Goal: Task Accomplishment & Management: Manage account settings

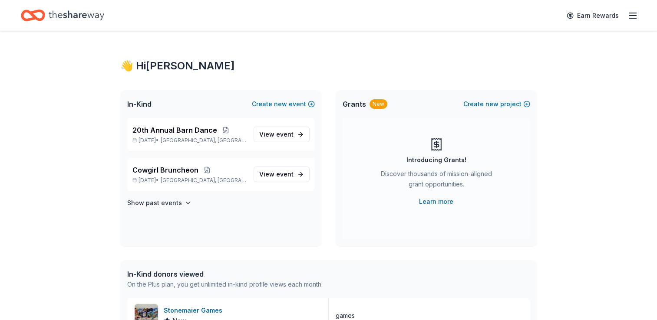
click at [97, 20] on icon "Home" at bounding box center [77, 16] width 56 height 18
click at [639, 16] on div "Earn Rewards" at bounding box center [328, 15] width 657 height 31
click at [631, 14] on icon "button" at bounding box center [632, 15] width 10 height 10
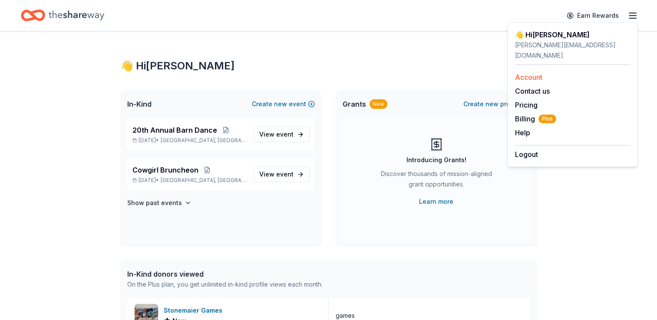
click at [536, 72] on div "Account" at bounding box center [573, 77] width 116 height 10
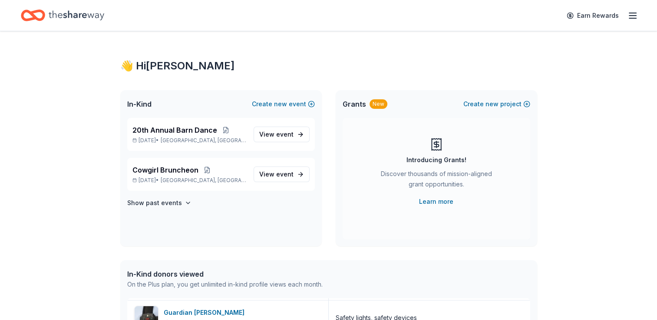
click at [631, 14] on icon "button" at bounding box center [632, 15] width 10 height 10
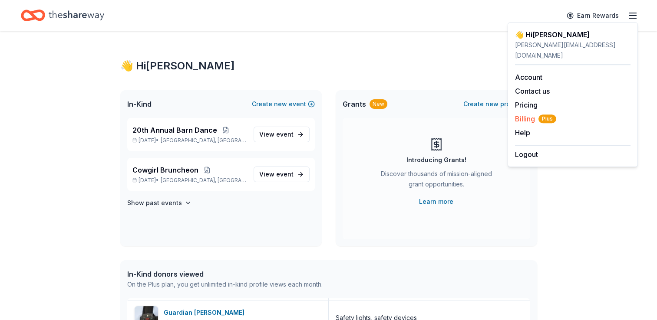
click at [527, 114] on span "Billing Plus" at bounding box center [535, 119] width 41 height 10
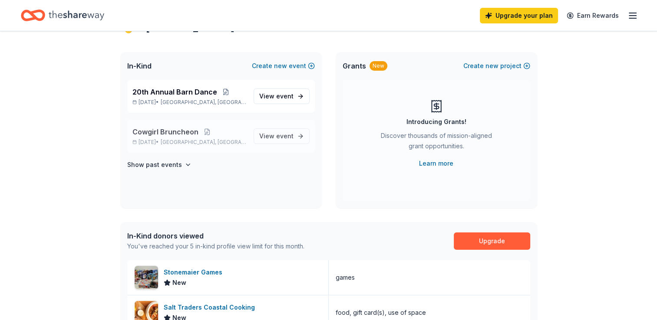
scroll to position [43, 0]
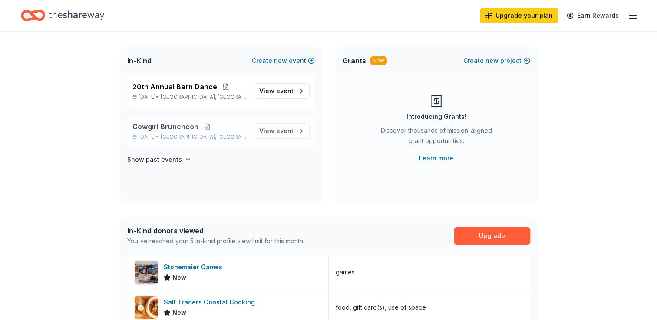
click at [160, 128] on span "Cowgirl Bruncheon" at bounding box center [165, 127] width 66 height 10
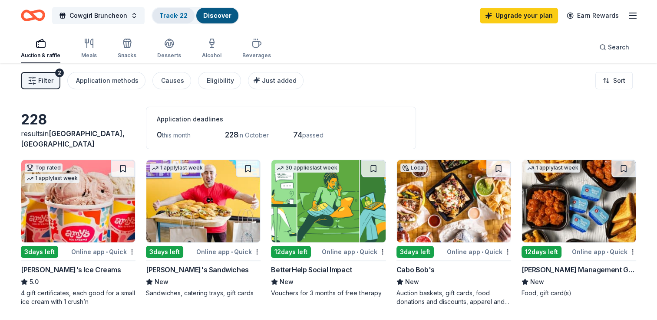
click at [169, 10] on div "Track · 22" at bounding box center [173, 16] width 42 height 16
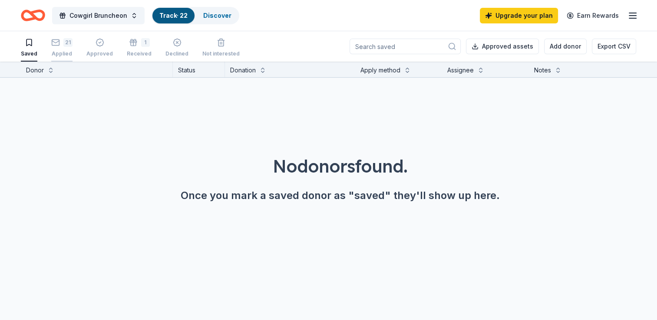
click at [70, 44] on div "21" at bounding box center [67, 42] width 9 height 9
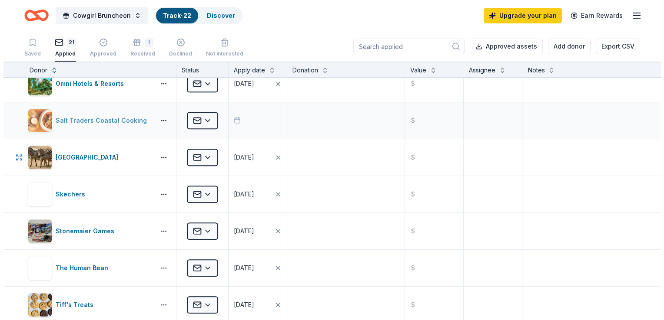
scroll to position [478, 0]
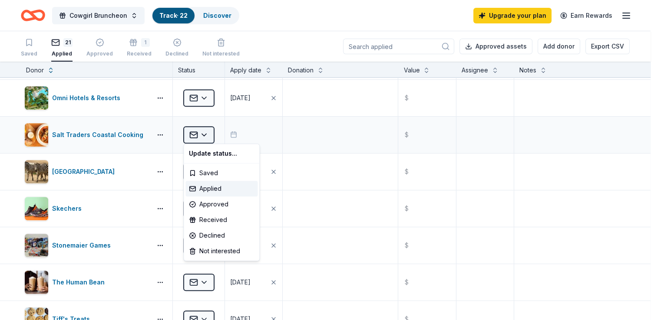
click at [205, 132] on html "Cowgirl Bruncheon Track · 22 Discover Upgrade your plan Earn Rewards Saved 21 A…" at bounding box center [328, 160] width 657 height 320
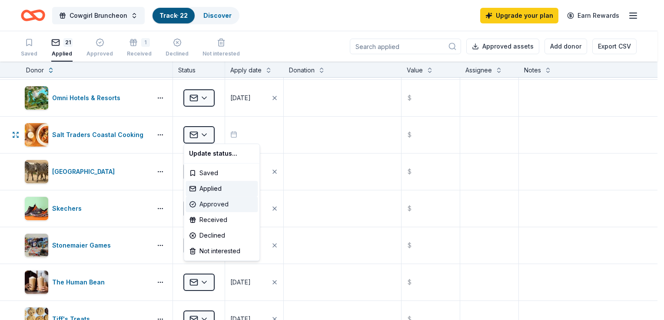
click at [210, 205] on div "Approved" at bounding box center [221, 205] width 72 height 16
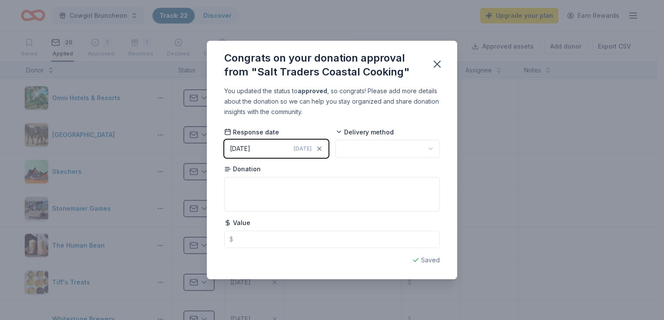
click at [377, 146] on html "Cowgirl Bruncheon Track · 22 Discover Upgrade your plan Earn Rewards Saved 20 A…" at bounding box center [332, 160] width 664 height 320
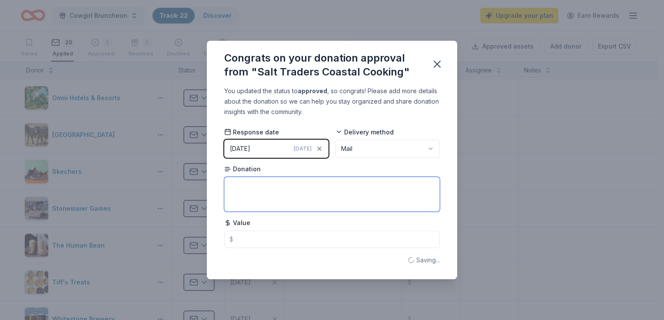
click at [314, 195] on textarea at bounding box center [331, 194] width 215 height 35
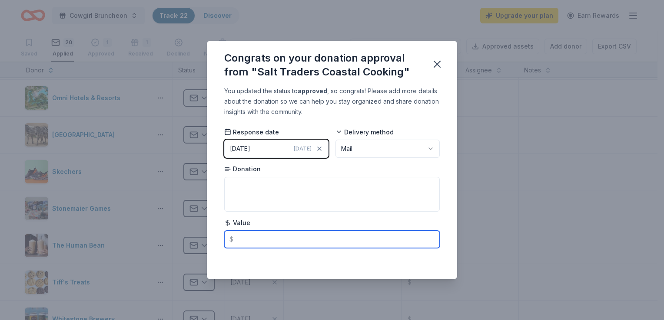
click at [279, 242] on input "text" at bounding box center [331, 239] width 215 height 17
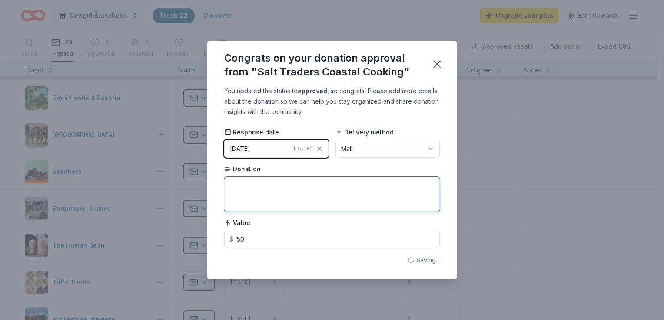
type input "50.00"
click at [261, 186] on textarea at bounding box center [331, 194] width 215 height 35
type textarea "Gift Certificate"
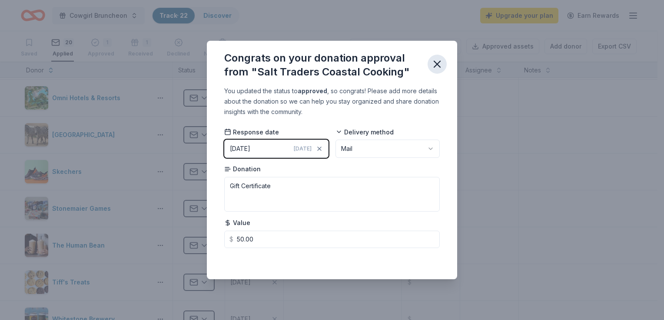
click at [434, 63] on icon "button" at bounding box center [437, 64] width 12 height 12
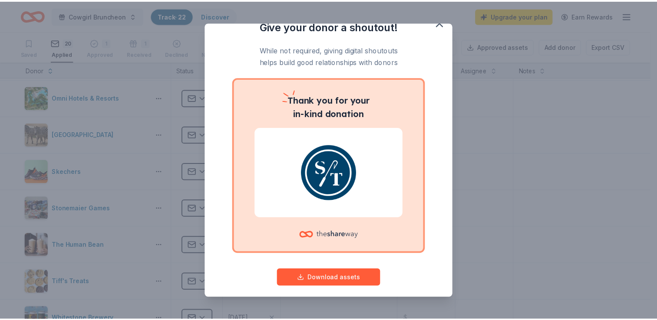
scroll to position [0, 0]
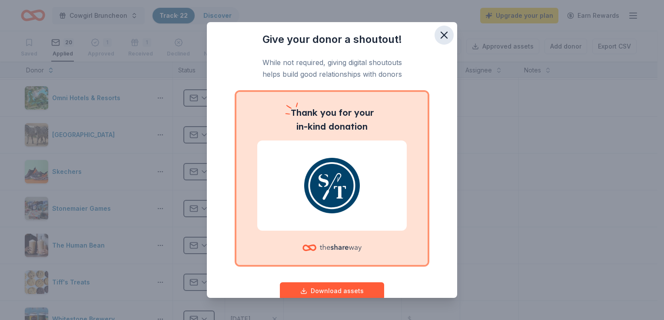
click at [441, 37] on icon "button" at bounding box center [444, 35] width 6 height 6
